Goal: Information Seeking & Learning: Find contact information

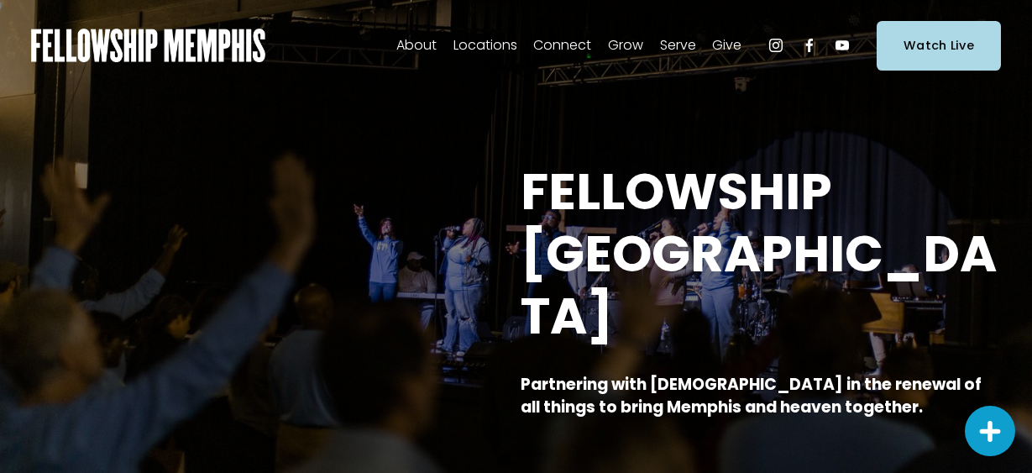
click at [0, 0] on span "Staff" at bounding box center [0, 0] width 0 height 0
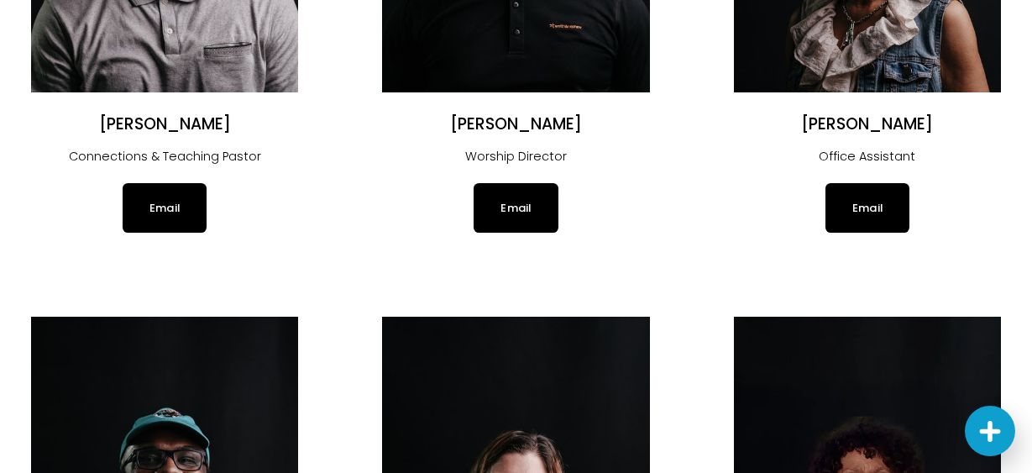
scroll to position [942, 0]
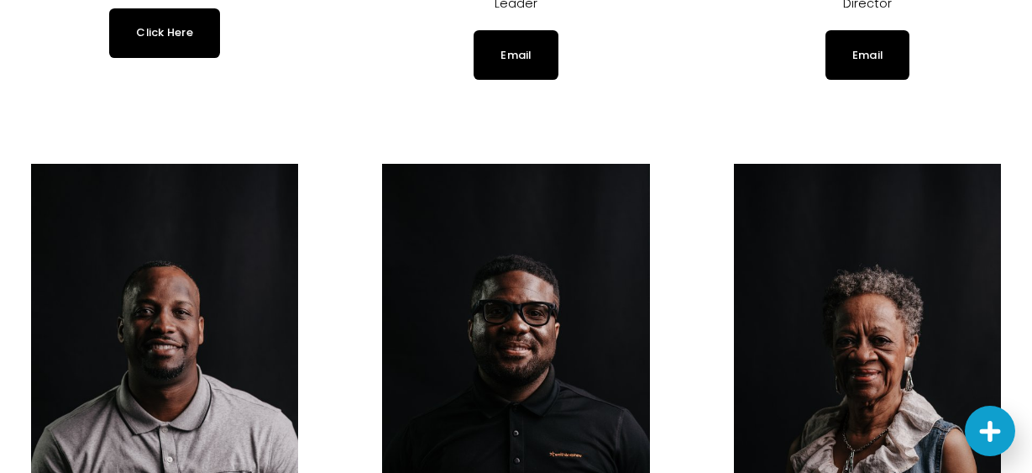
scroll to position [257, 0]
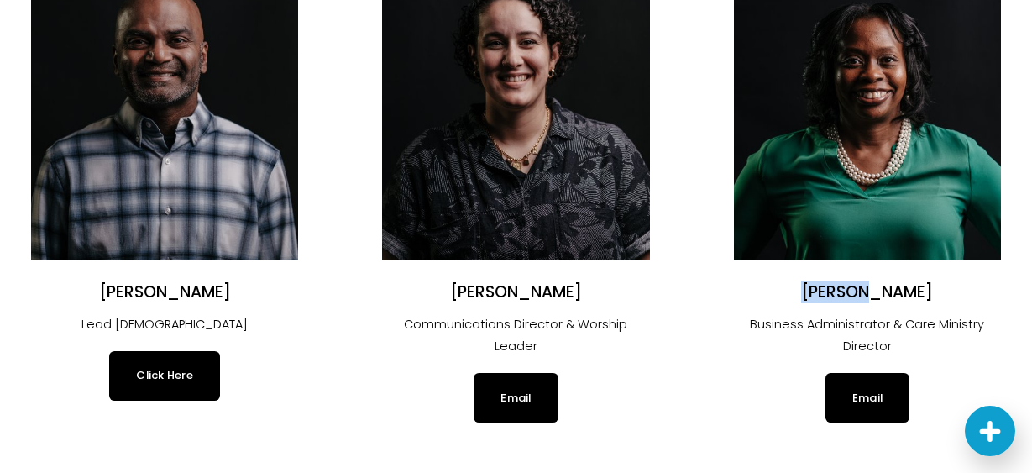
drag, startPoint x: 815, startPoint y: 299, endPoint x: 867, endPoint y: 292, distance: 51.7
click at [866, 292] on h2 "Ariyana Rimson" at bounding box center [867, 292] width 267 height 21
copy h2 "Ariyana"
click at [642, 350] on div "Angélica Smith Communications Director & Worship Leader Email" at bounding box center [515, 352] width 267 height 140
drag, startPoint x: 87, startPoint y: 290, endPoint x: 247, endPoint y: 302, distance: 160.8
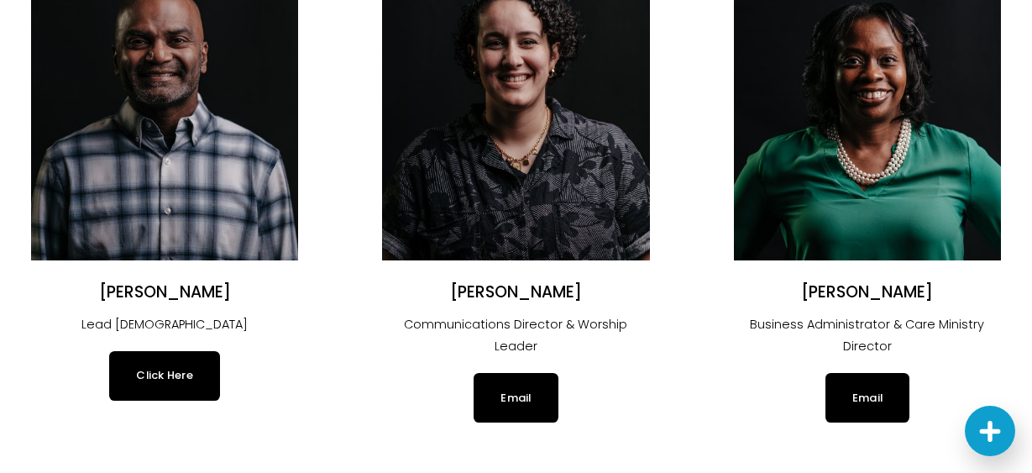
click at [247, 302] on h2 "Justin Varughese" at bounding box center [164, 292] width 267 height 21
copy h2 "Justin Varughese"
click at [386, 345] on div "Angélica Smith Communications Director & Worship Leader Email" at bounding box center [515, 352] width 267 height 140
